Goal: Information Seeking & Learning: Learn about a topic

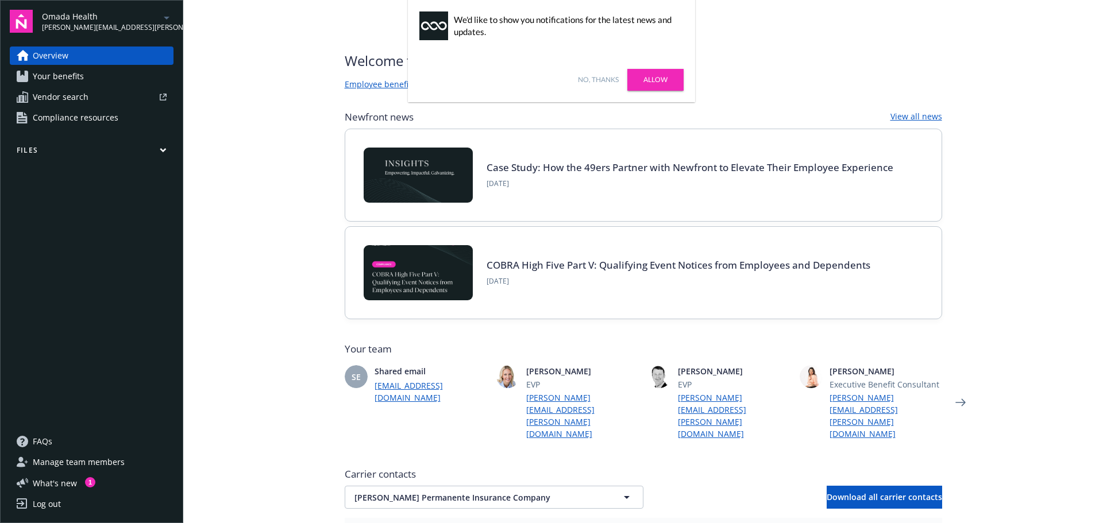
scroll to position [287, 0]
